Goal: Task Accomplishment & Management: Use online tool/utility

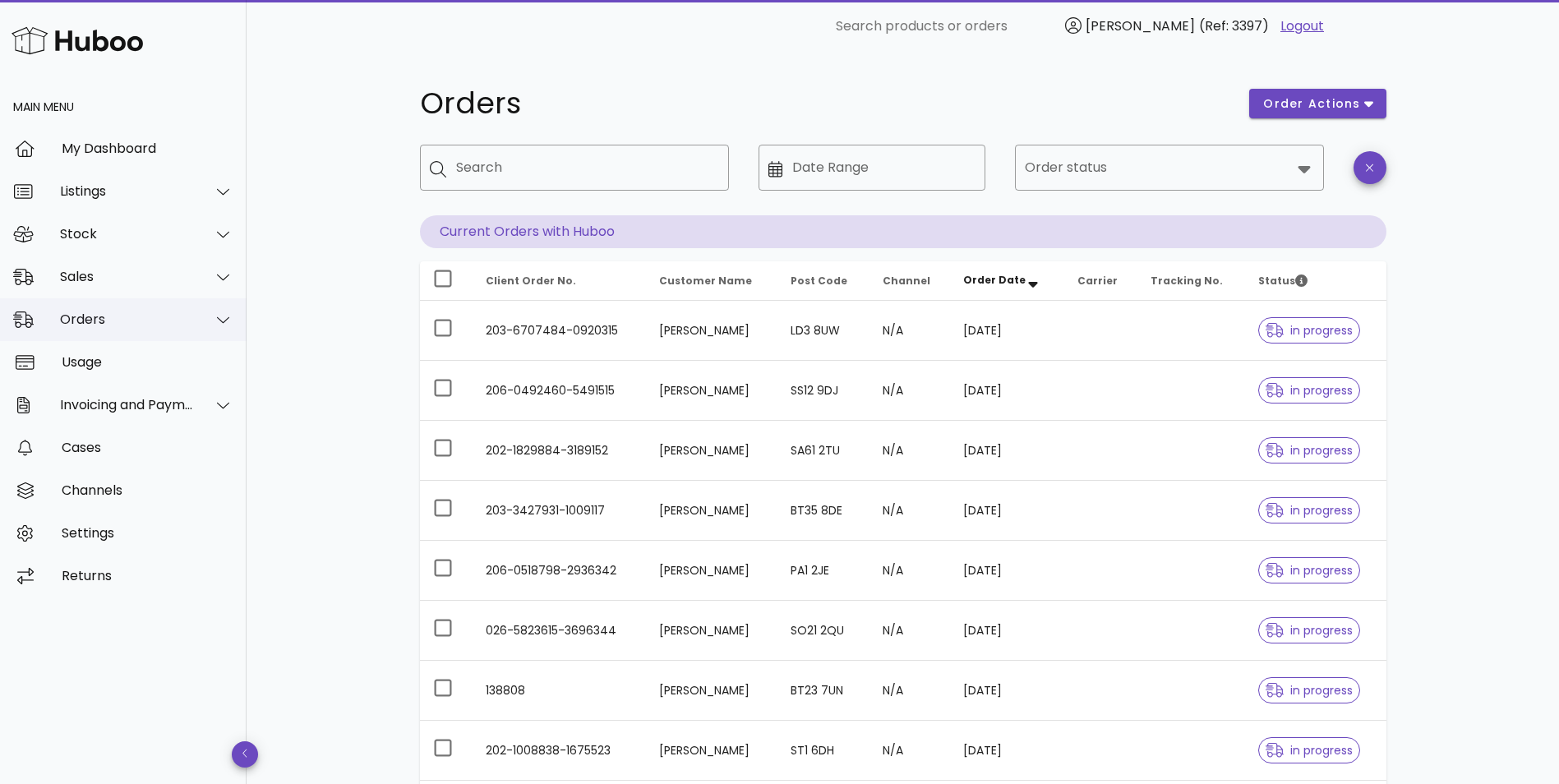
click at [99, 316] on div "Orders" at bounding box center [127, 319] width 134 height 16
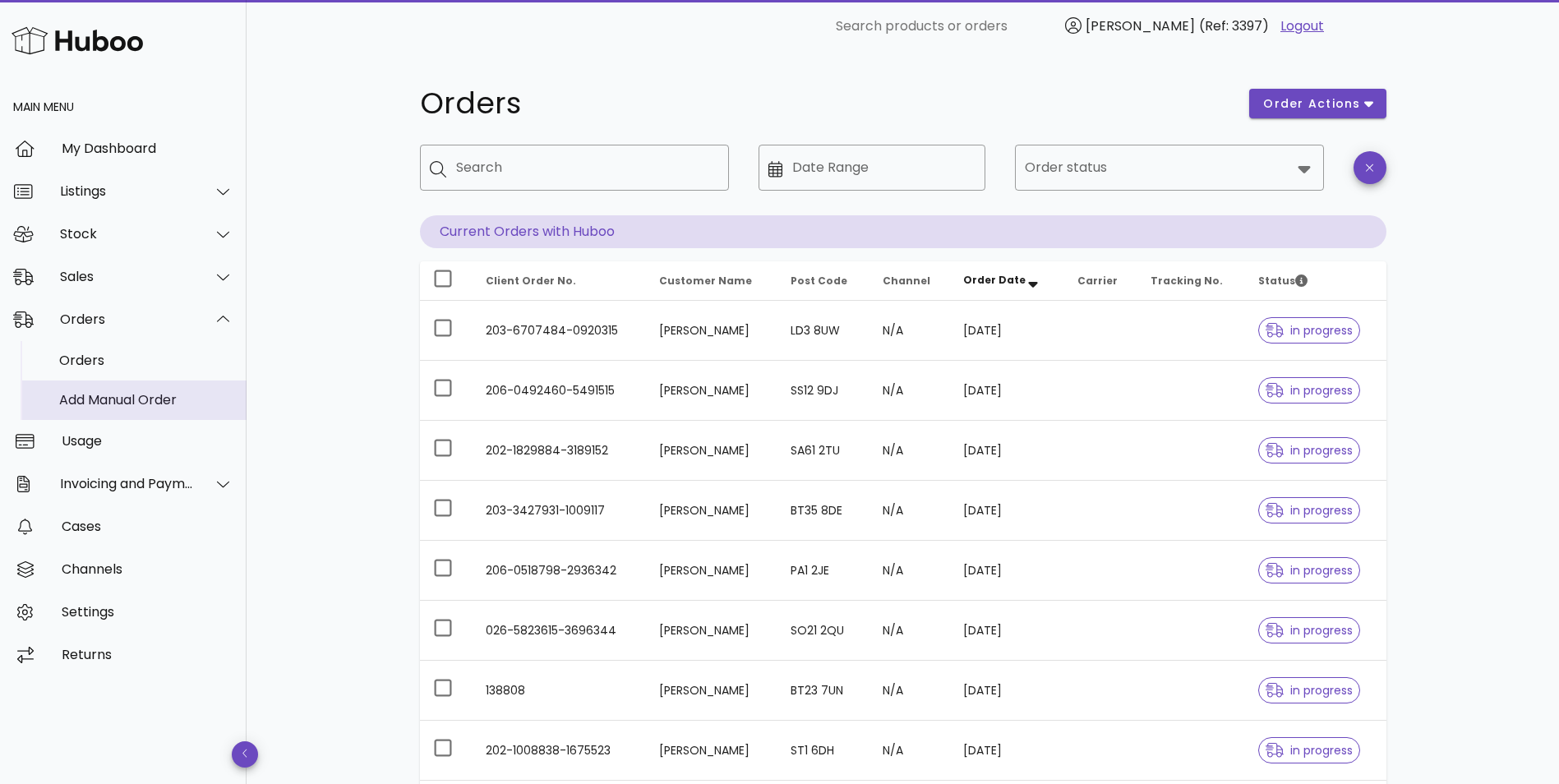
click at [98, 397] on div "Add Manual Order" at bounding box center [146, 399] width 174 height 16
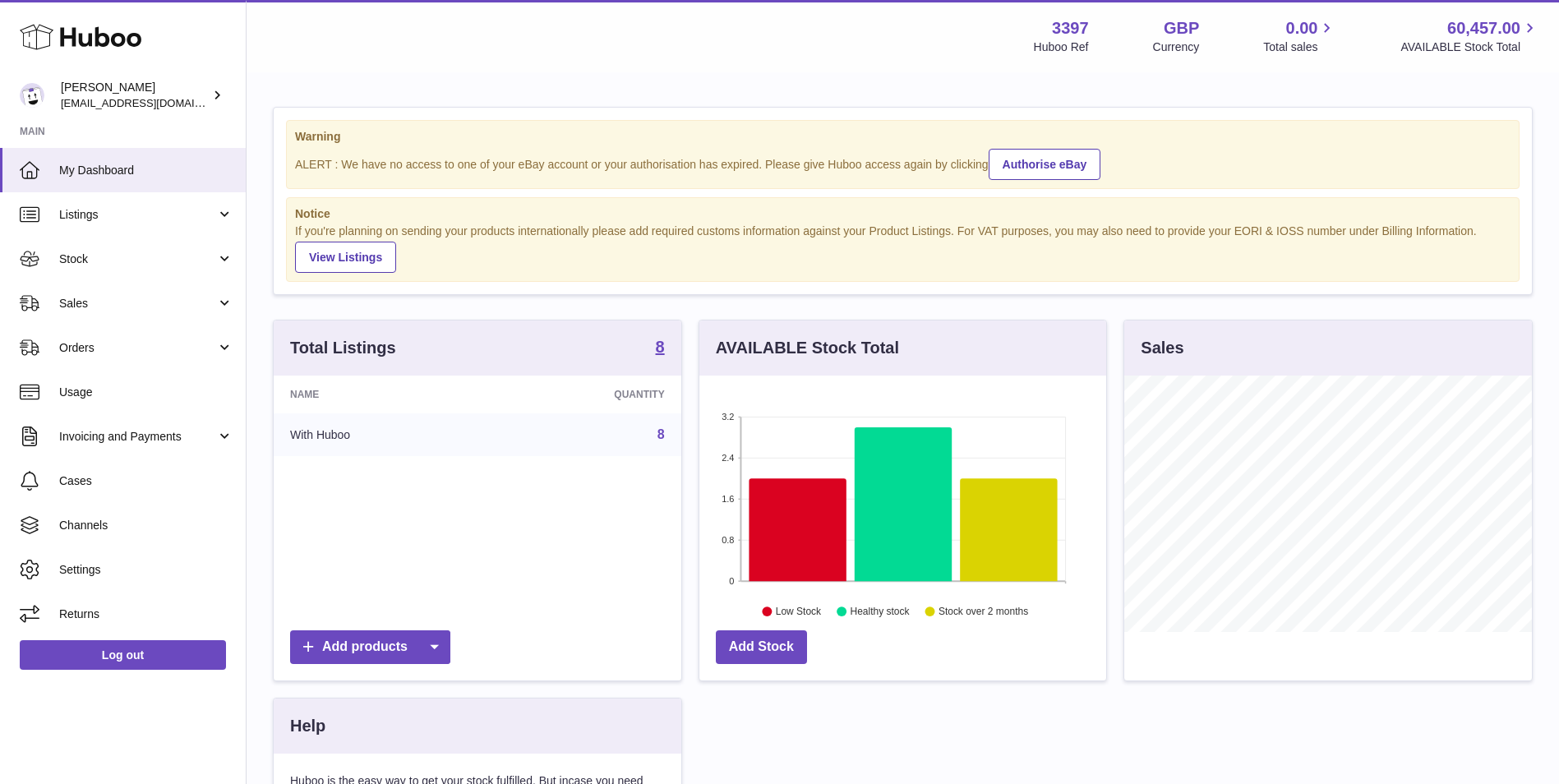
scroll to position [257, 407]
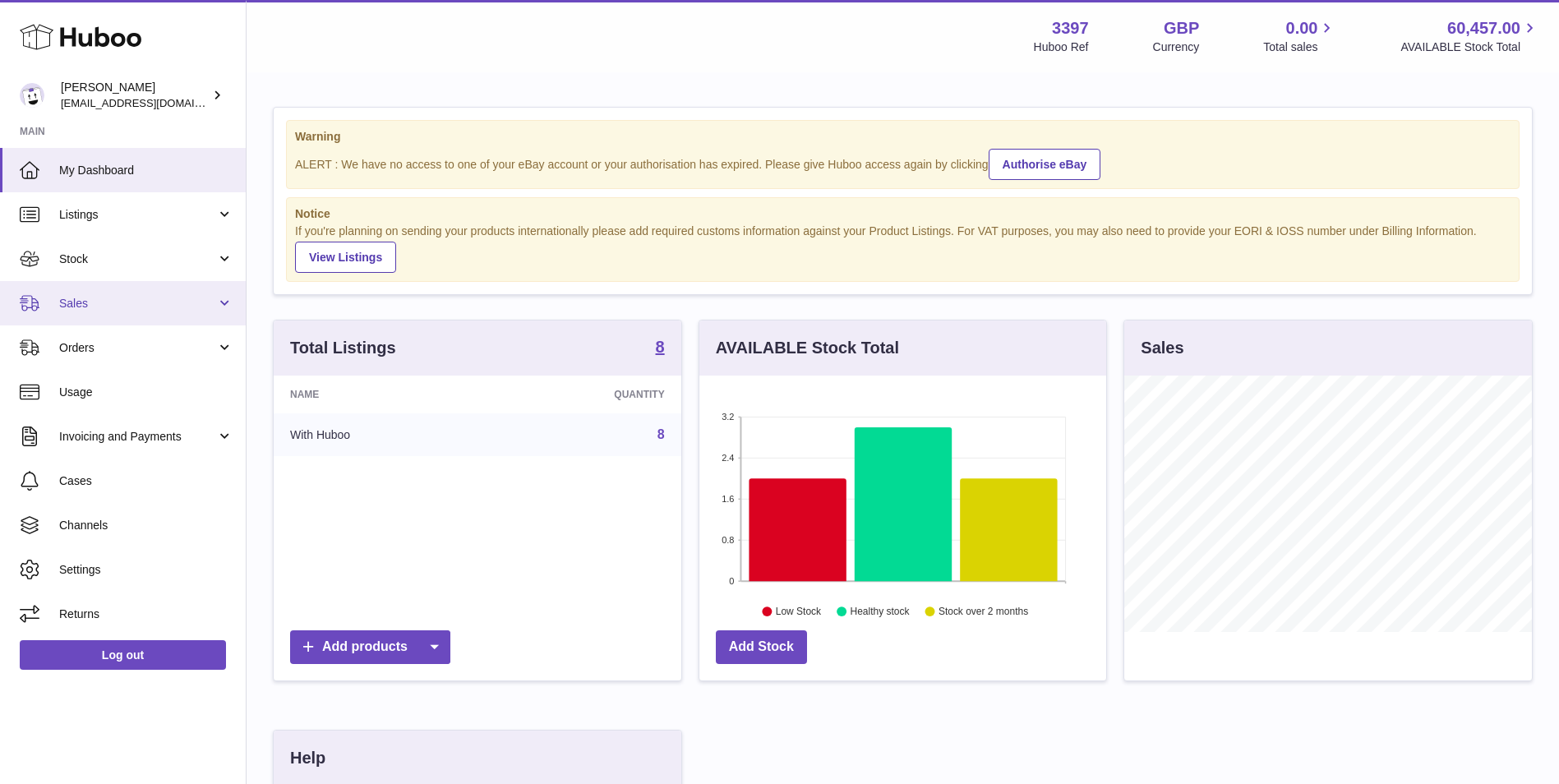
click at [89, 296] on span "Sales" at bounding box center [137, 303] width 157 height 16
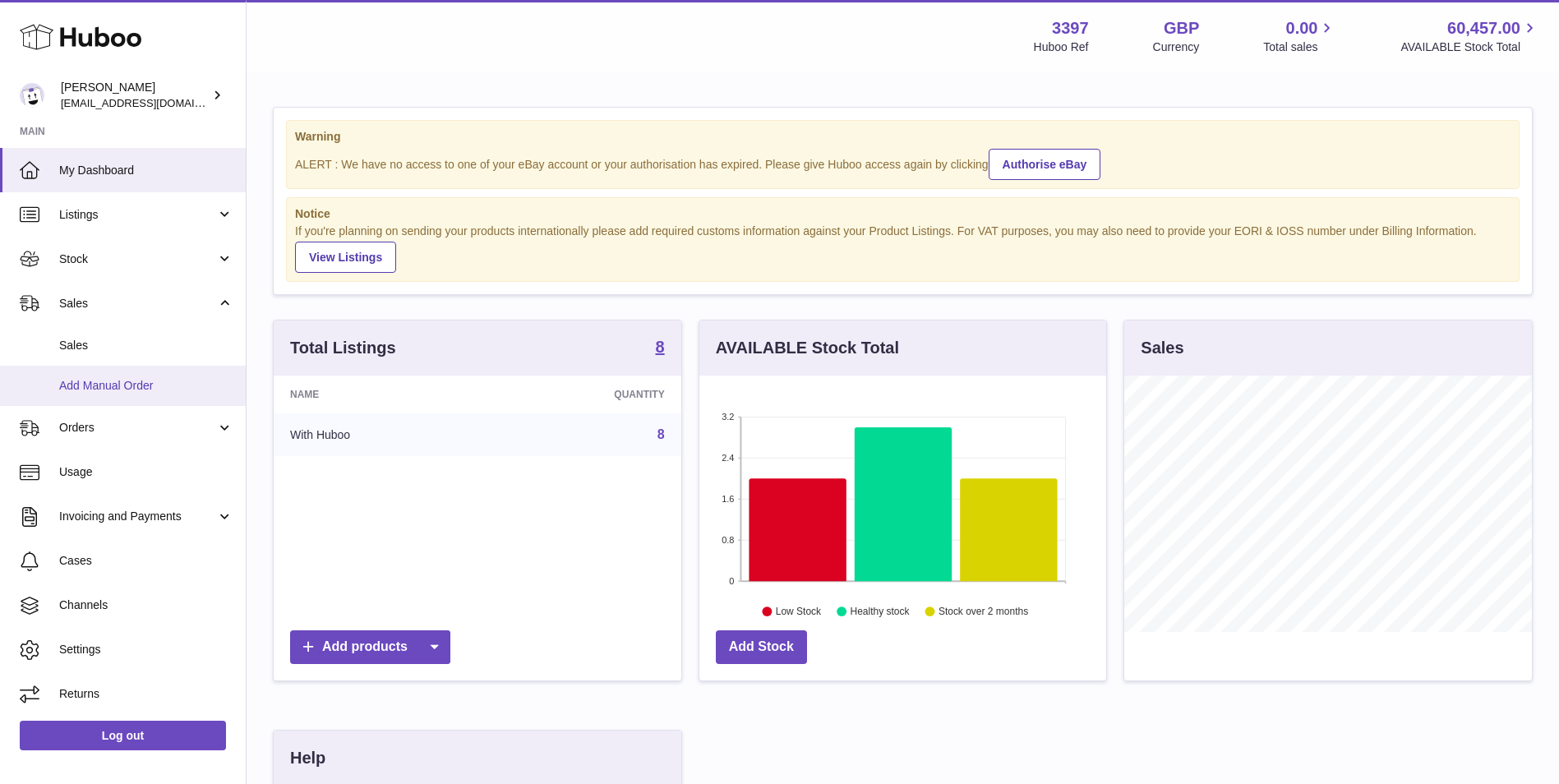
click at [93, 380] on span "Add Manual Order" at bounding box center [146, 386] width 174 height 16
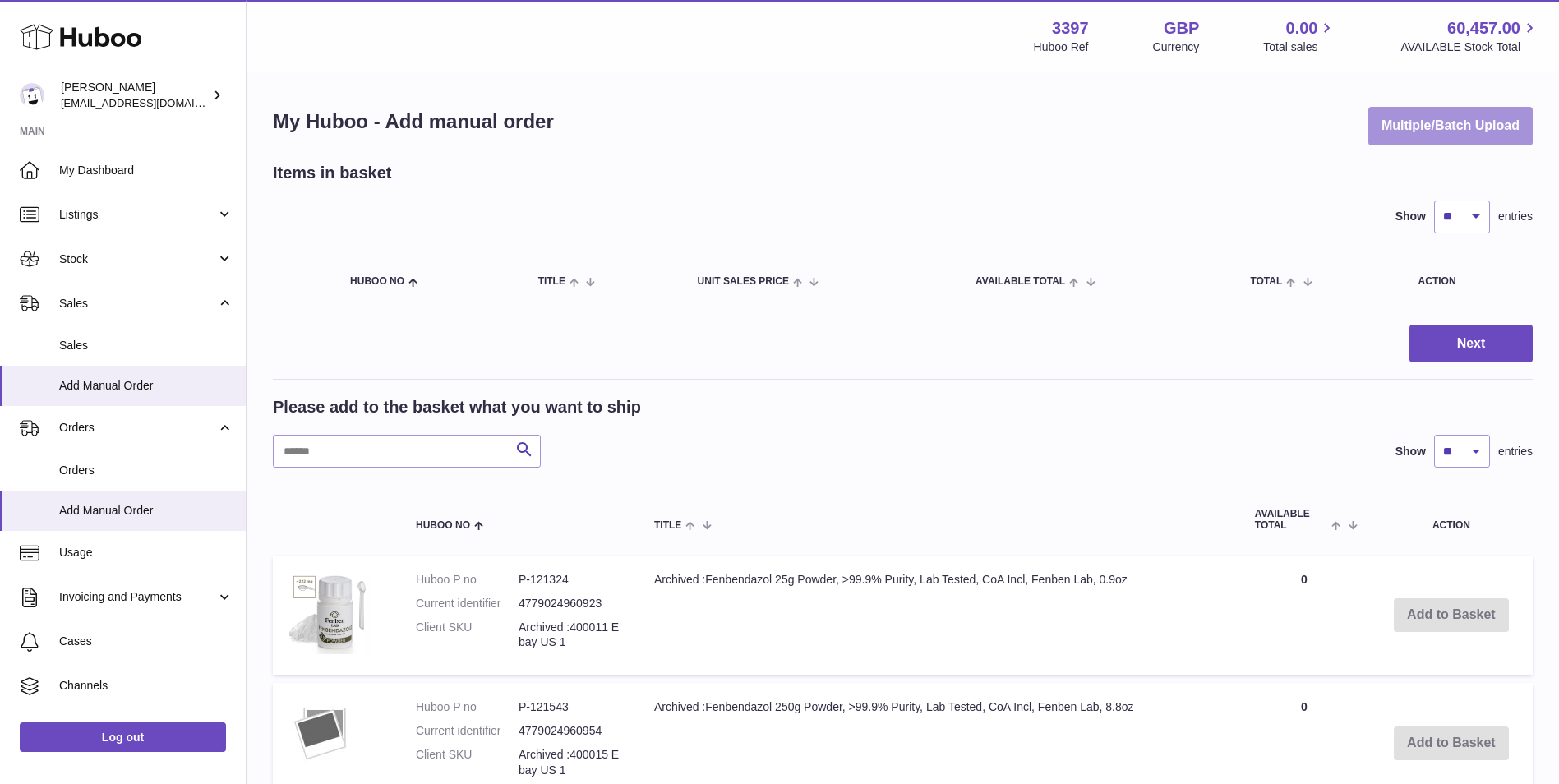
click at [1446, 128] on button "Multiple/Batch Upload" at bounding box center [1451, 126] width 165 height 39
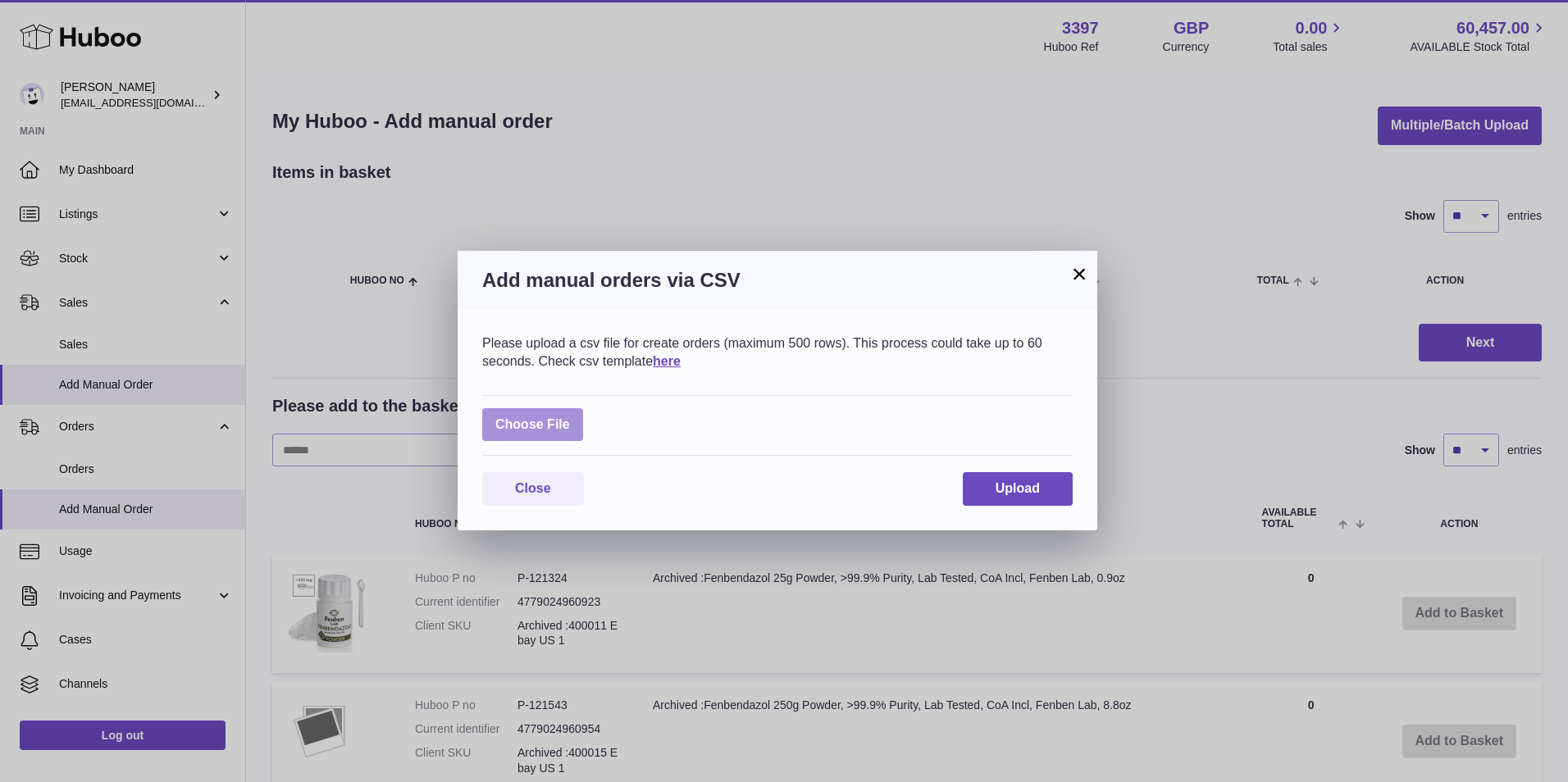
click at [541, 415] on label at bounding box center [533, 424] width 101 height 34
click at [570, 416] on input "file" at bounding box center [570, 416] width 1 height 1
type input "**********"
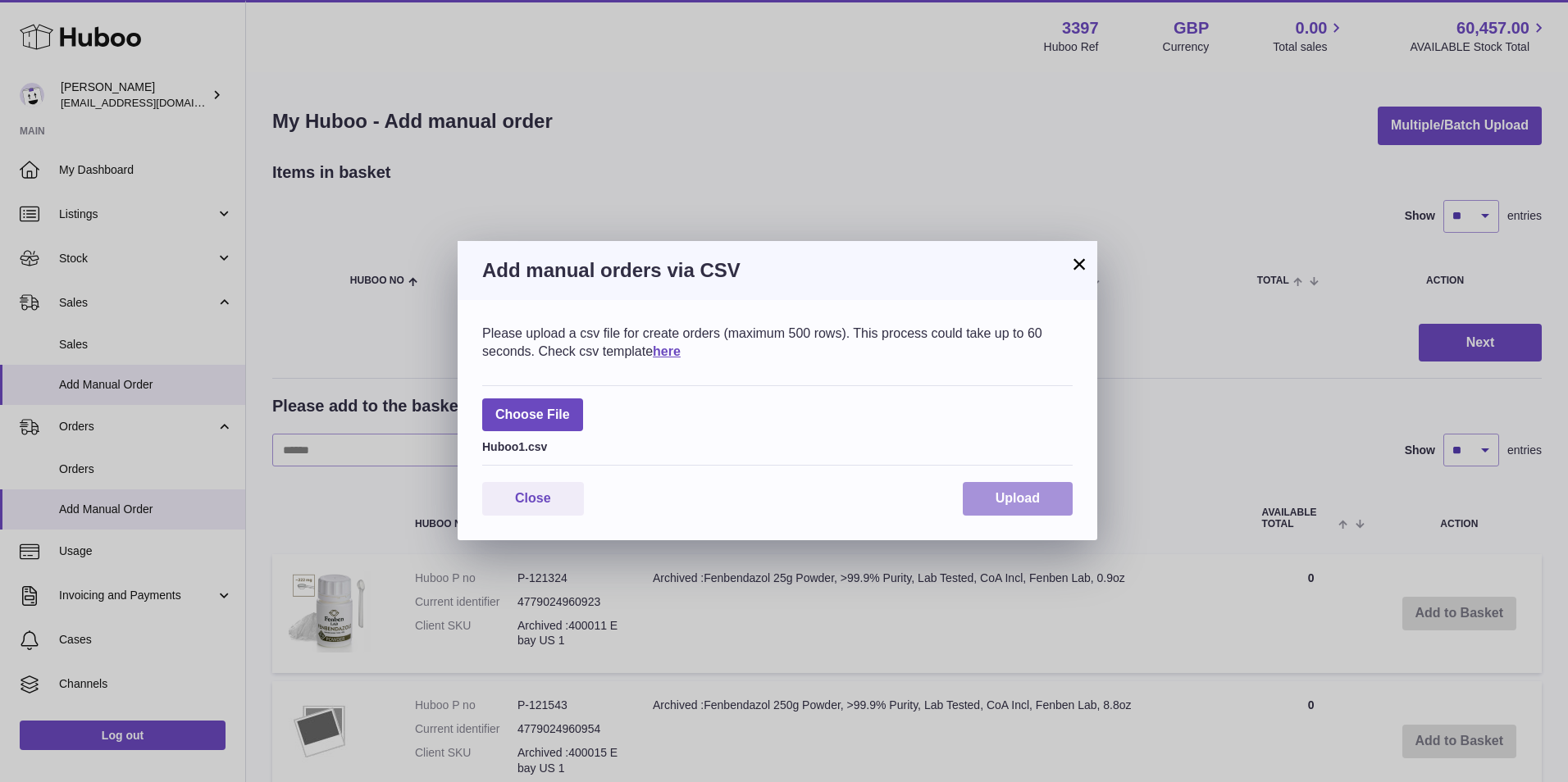
click at [992, 505] on button "Upload" at bounding box center [1017, 499] width 110 height 34
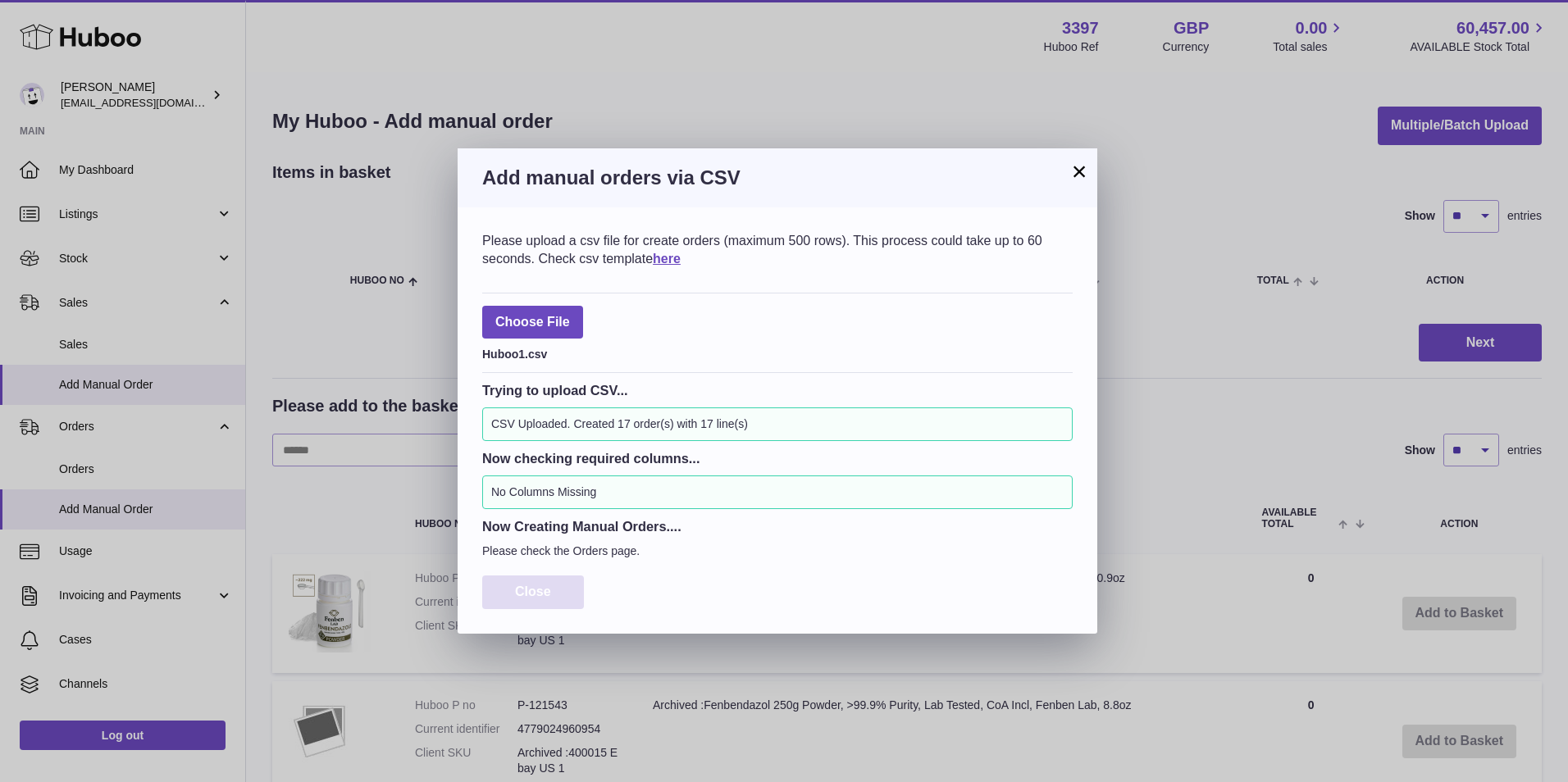
click at [522, 600] on button "Close" at bounding box center [533, 592] width 102 height 34
